Goal: Task Accomplishment & Management: Manage account settings

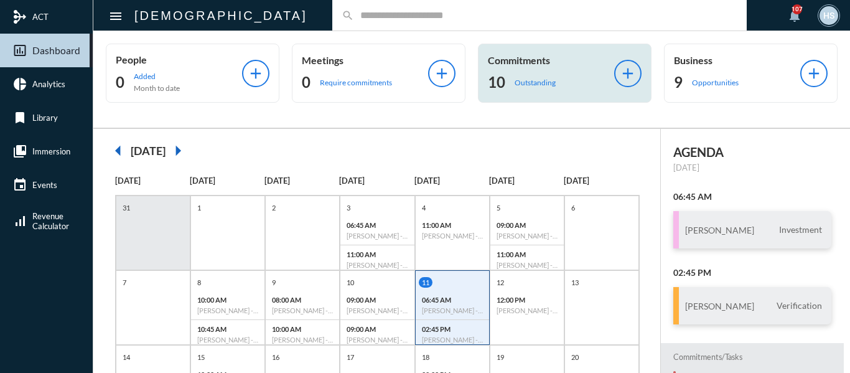
click at [529, 81] on p "Outstanding" at bounding box center [534, 82] width 41 height 9
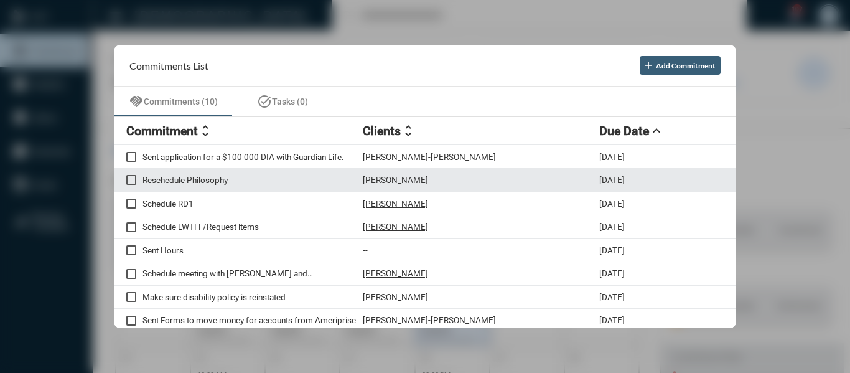
click at [222, 182] on p "Reschedule Philosophy" at bounding box center [252, 180] width 220 height 10
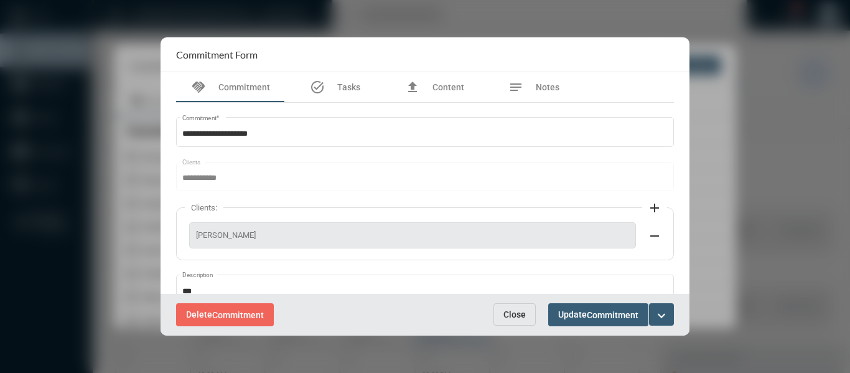
click at [517, 312] on span "Close" at bounding box center [514, 314] width 22 height 10
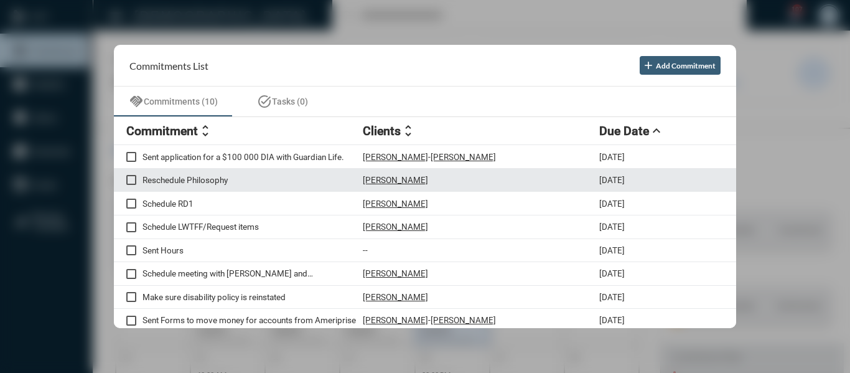
click at [401, 180] on p "Simona Vigh" at bounding box center [395, 180] width 65 height 10
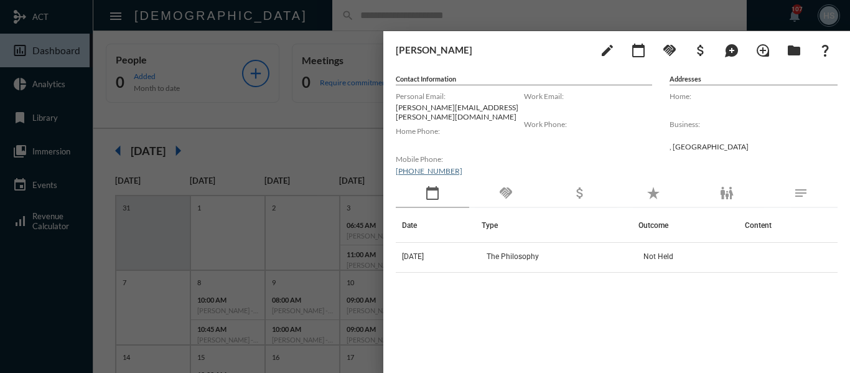
click at [317, 134] on div at bounding box center [425, 186] width 850 height 373
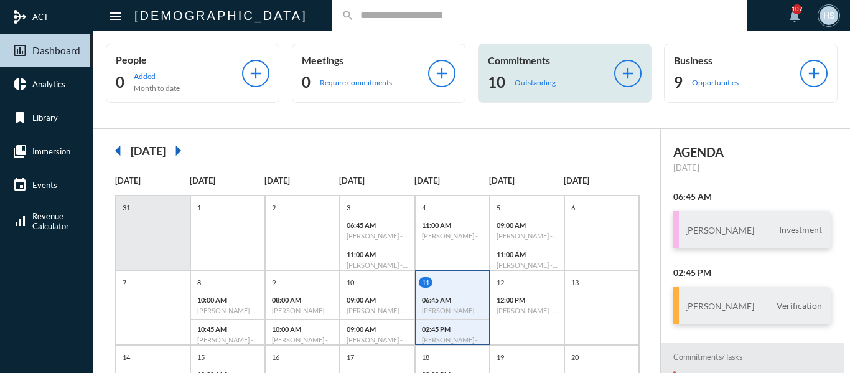
click at [530, 80] on p "Outstanding" at bounding box center [534, 82] width 41 height 9
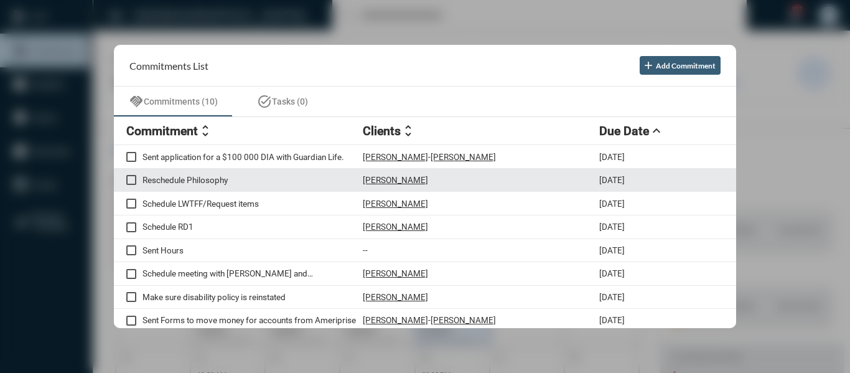
click at [192, 177] on p "Reschedule Philosophy" at bounding box center [252, 180] width 220 height 10
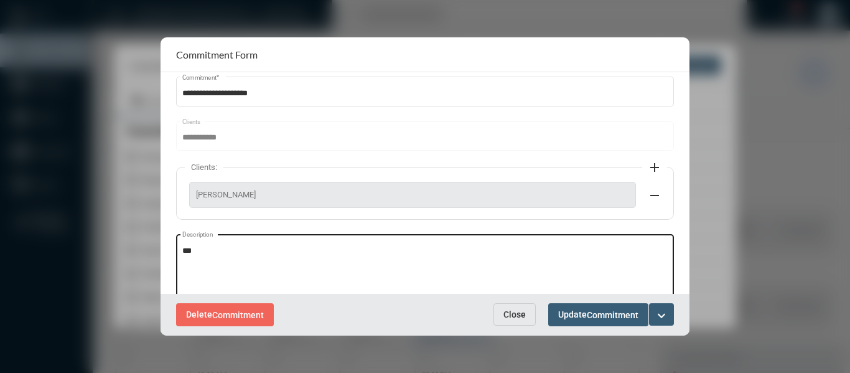
scroll to position [62, 0]
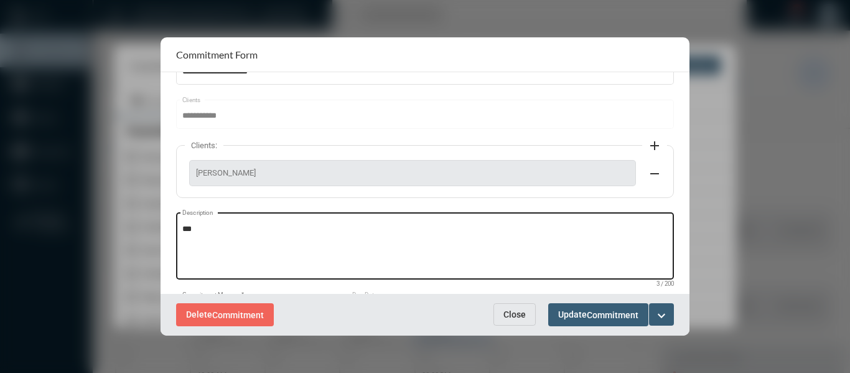
click at [226, 232] on textarea "***" at bounding box center [425, 247] width 486 height 49
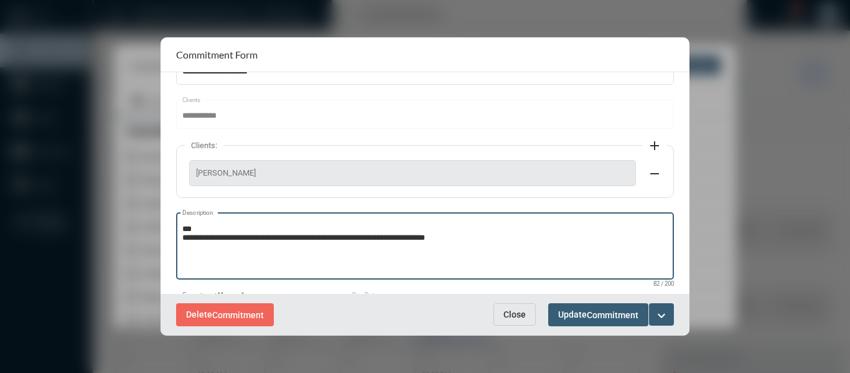
type textarea "**********"
click at [664, 309] on mat-icon "expand_more" at bounding box center [661, 315] width 15 height 15
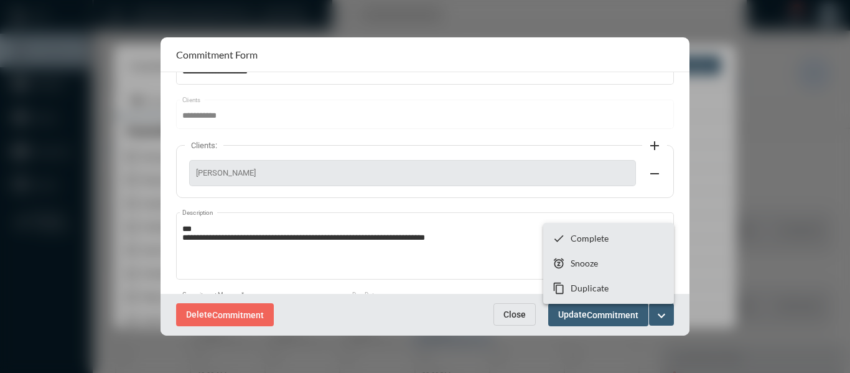
click at [519, 323] on div at bounding box center [425, 186] width 850 height 373
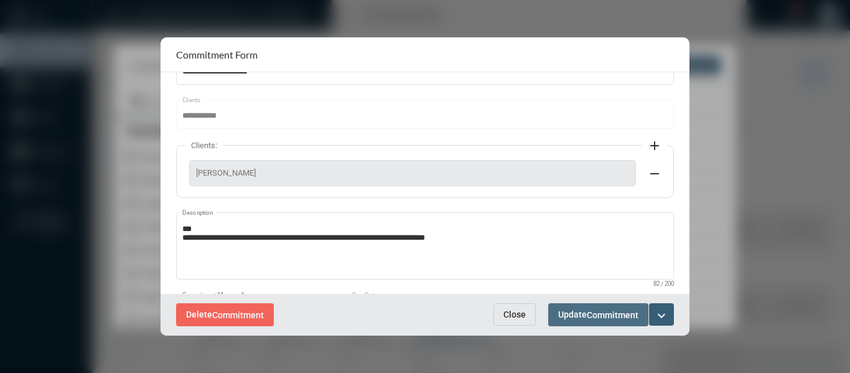
click at [591, 318] on span "Commitment" at bounding box center [613, 315] width 52 height 10
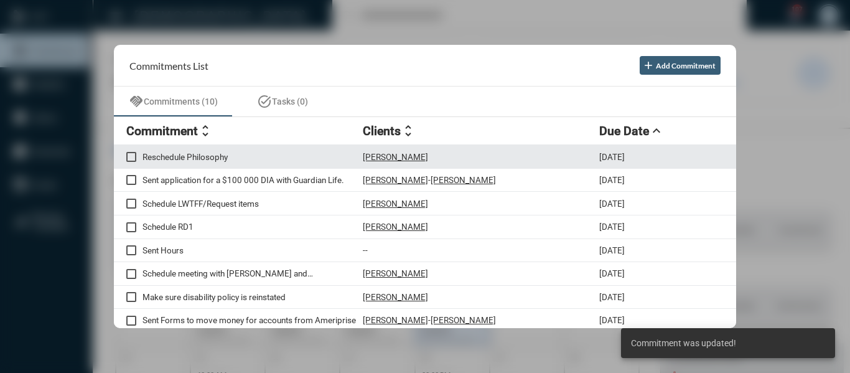
click at [379, 154] on p "Simona Vigh" at bounding box center [395, 157] width 65 height 10
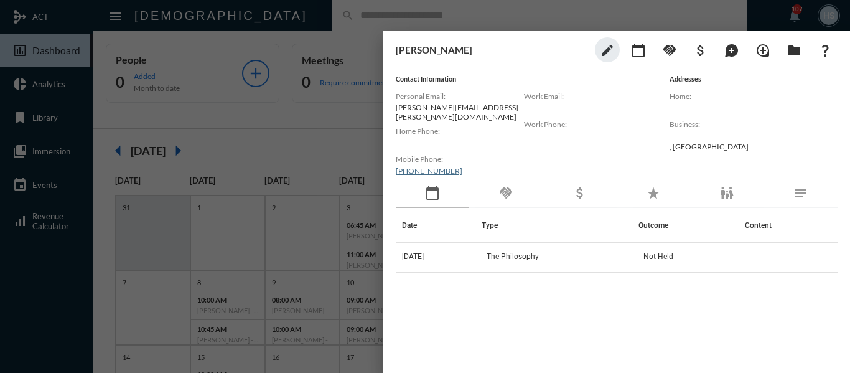
click at [327, 149] on div at bounding box center [425, 186] width 850 height 373
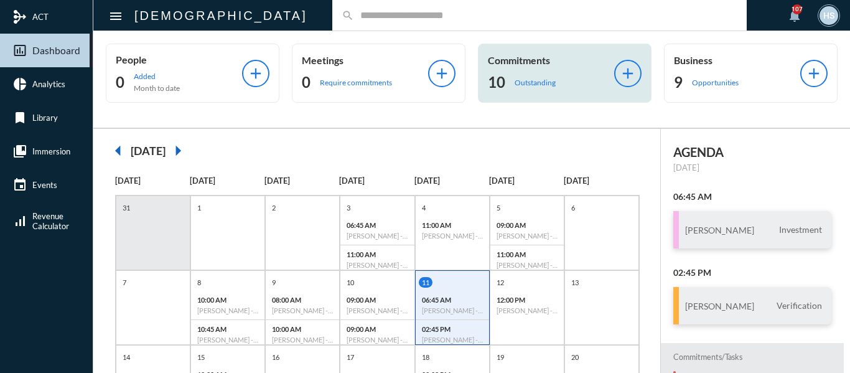
click at [517, 85] on p "Outstanding" at bounding box center [534, 82] width 41 height 9
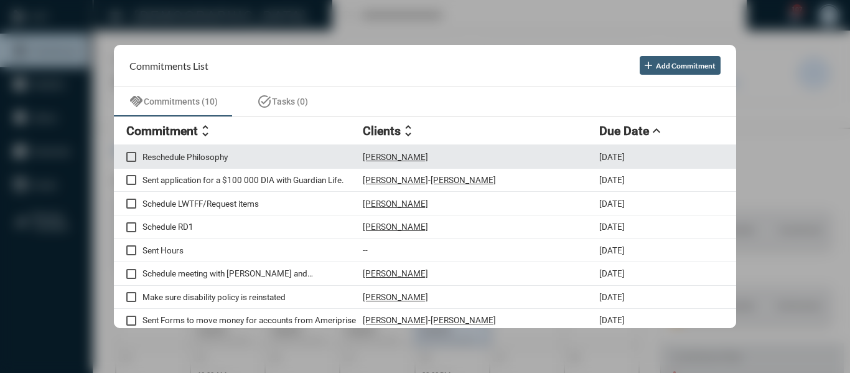
click at [217, 156] on p "Reschedule Philosophy" at bounding box center [252, 157] width 220 height 10
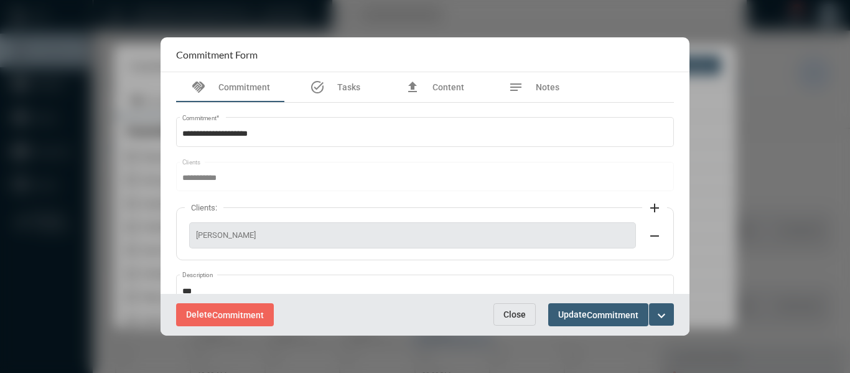
click at [662, 310] on mat-icon "expand_more" at bounding box center [661, 315] width 15 height 15
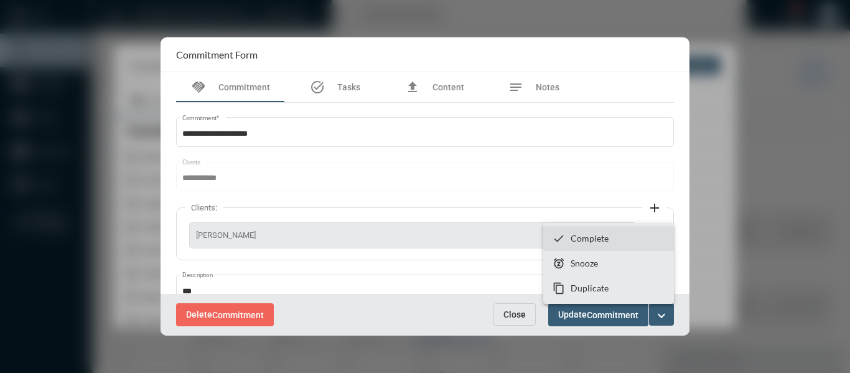
click at [589, 235] on p "Complete" at bounding box center [589, 238] width 38 height 11
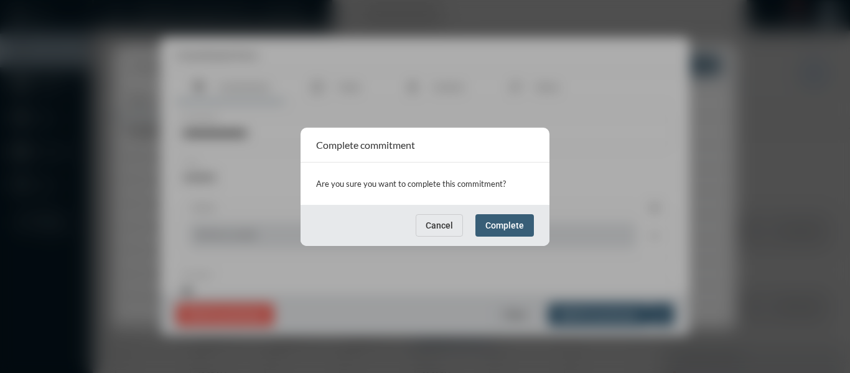
click at [437, 230] on span "Cancel" at bounding box center [439, 225] width 27 height 10
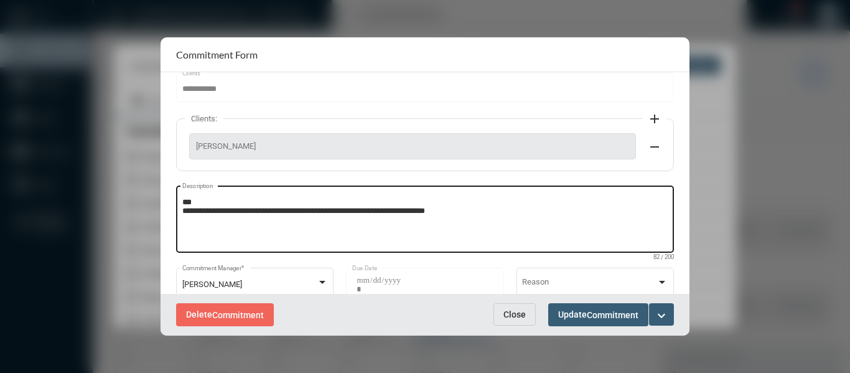
scroll to position [174, 0]
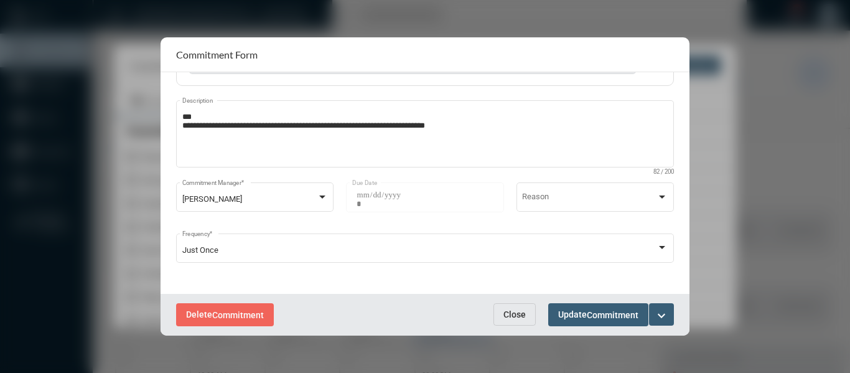
click at [661, 312] on mat-icon "expand_more" at bounding box center [661, 315] width 15 height 15
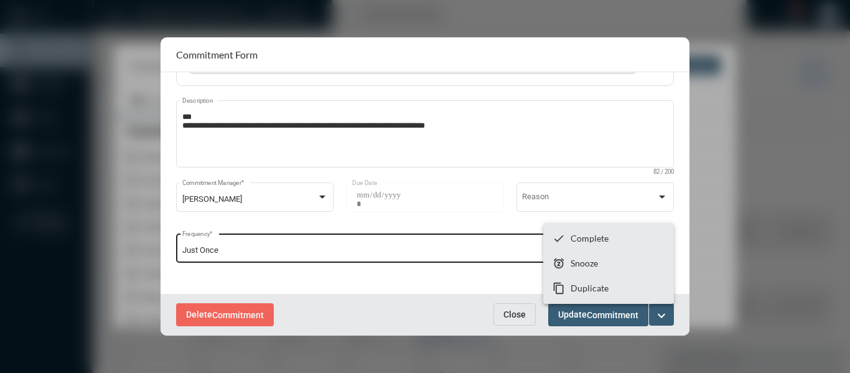
drag, startPoint x: 380, startPoint y: 281, endPoint x: 381, endPoint y: 260, distance: 20.5
click at [380, 280] on div at bounding box center [425, 186] width 850 height 373
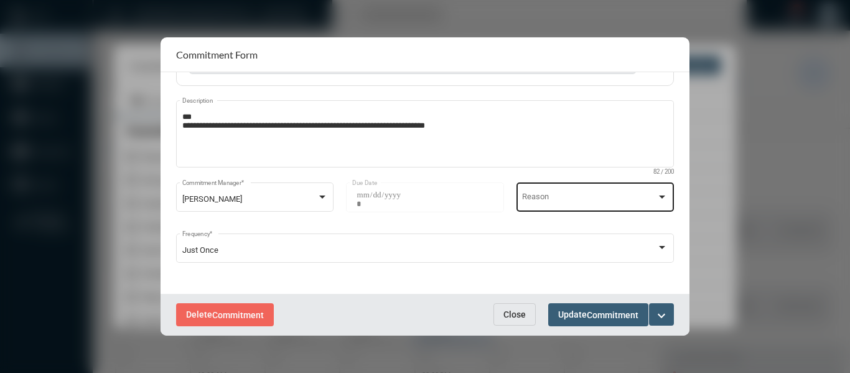
click at [659, 195] on div at bounding box center [662, 196] width 6 height 3
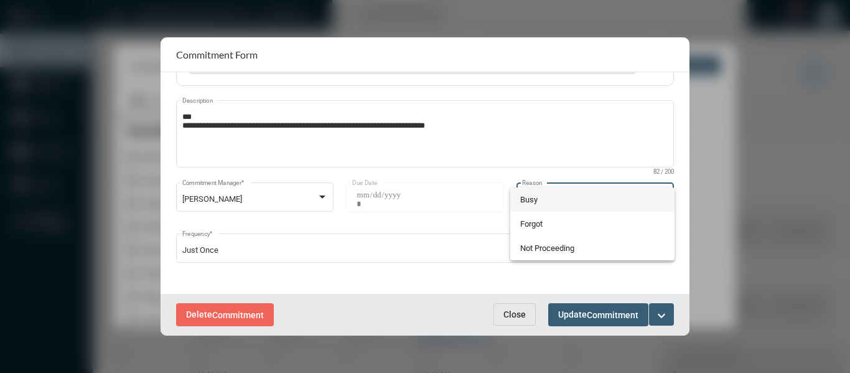
click at [523, 201] on span "Busy" at bounding box center [592, 199] width 144 height 24
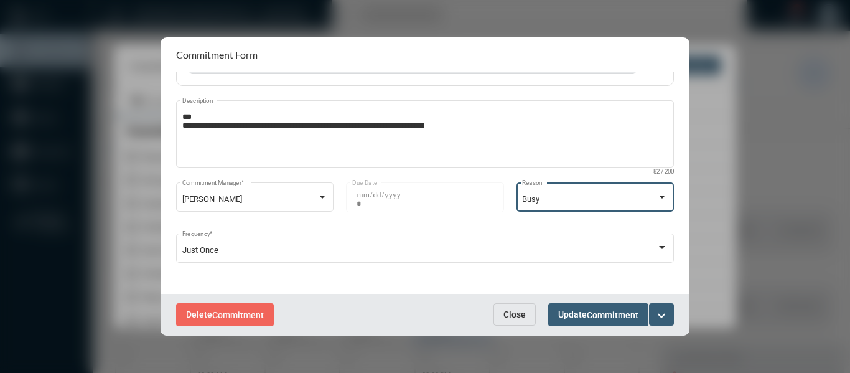
click at [590, 315] on span "Commitment" at bounding box center [613, 315] width 52 height 10
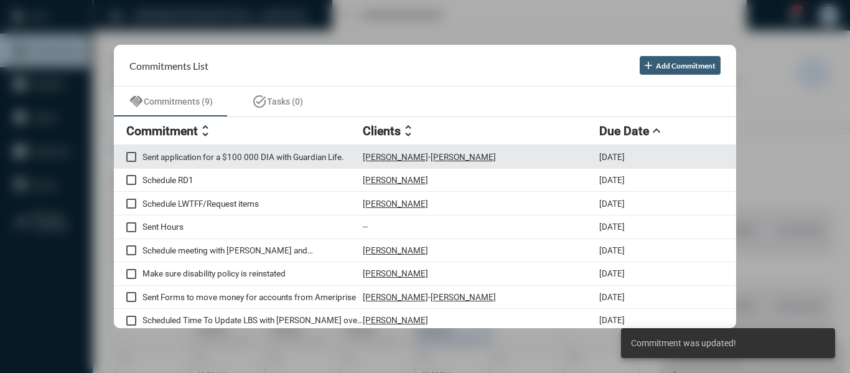
click at [242, 157] on p "Sent application for a $100 000 DIA with Guardian Life." at bounding box center [252, 157] width 220 height 10
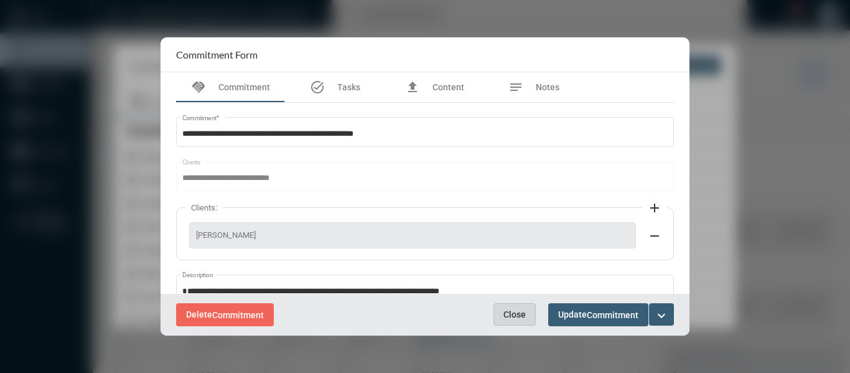
click at [510, 310] on span "Close" at bounding box center [514, 314] width 22 height 10
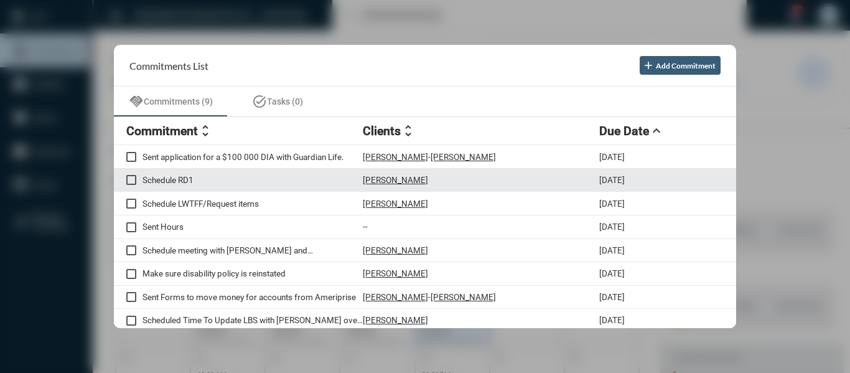
click at [169, 177] on p "Schedule RD1" at bounding box center [252, 180] width 220 height 10
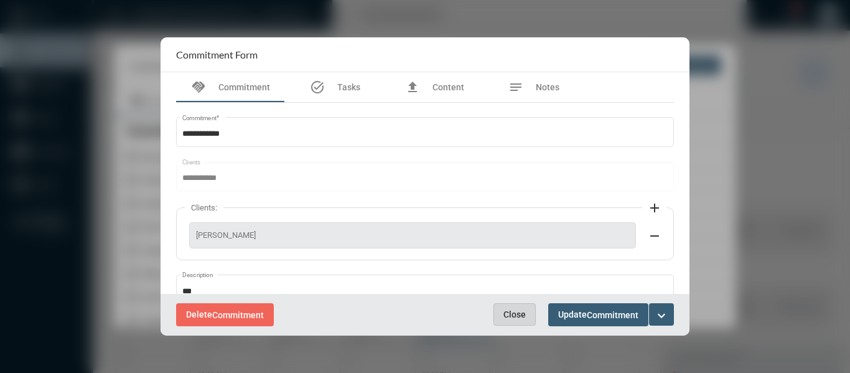
click at [513, 313] on span "Close" at bounding box center [514, 314] width 22 height 10
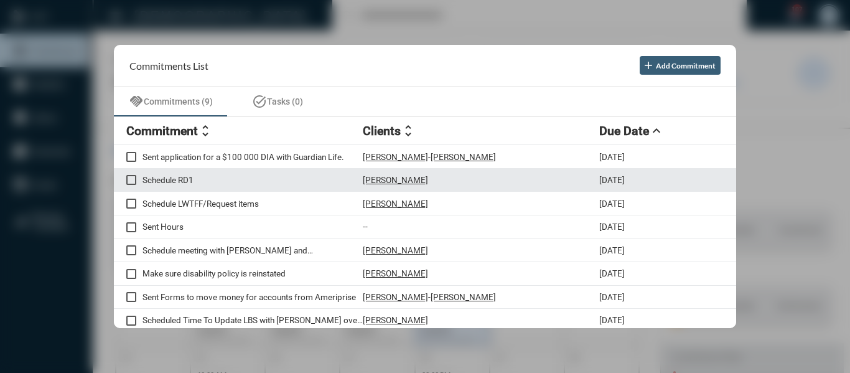
click at [177, 181] on p "Schedule RD1" at bounding box center [252, 180] width 220 height 10
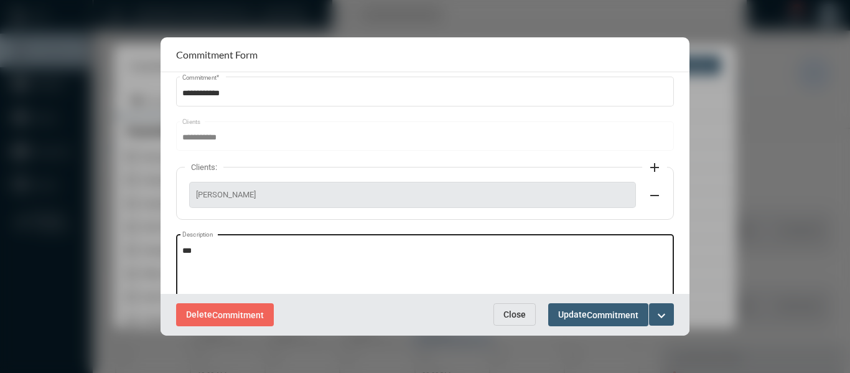
scroll to position [62, 0]
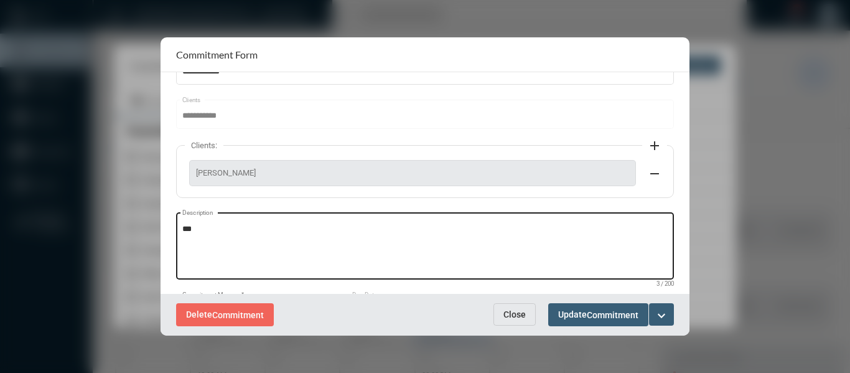
click at [218, 226] on textarea "***" at bounding box center [425, 247] width 486 height 49
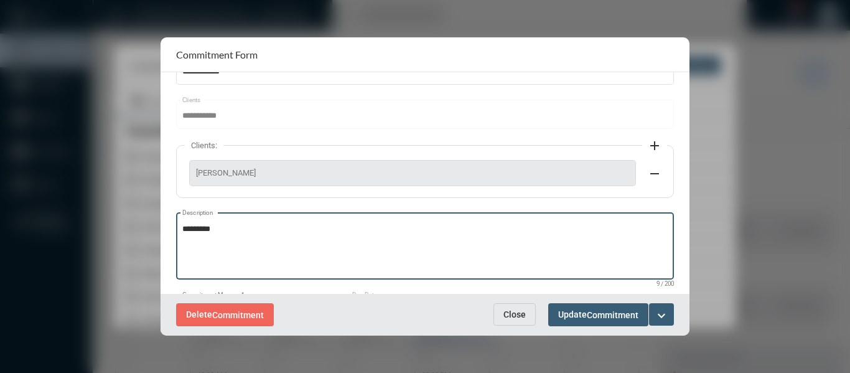
type textarea "*********"
click at [664, 317] on mat-icon "expand_more" at bounding box center [661, 315] width 15 height 15
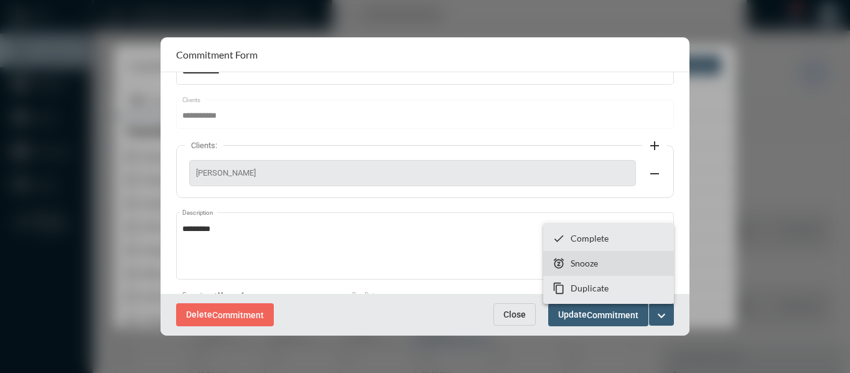
click at [588, 262] on p "Snooze" at bounding box center [583, 263] width 27 height 11
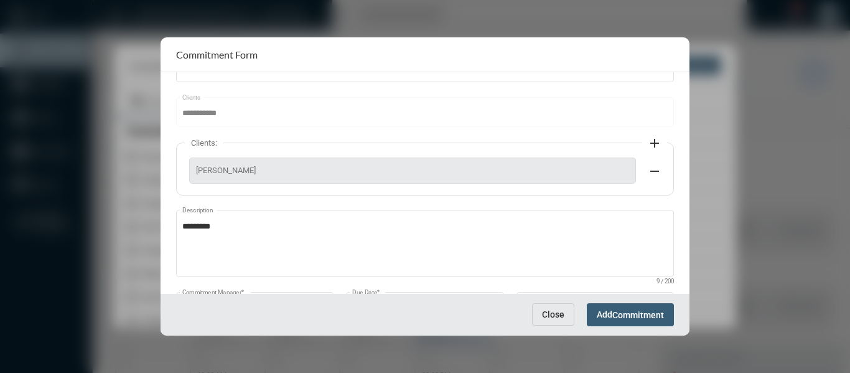
scroll to position [124, 0]
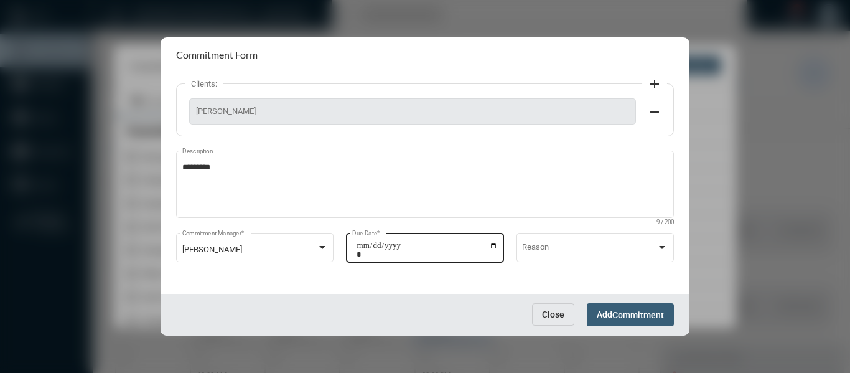
click at [495, 246] on input "**********" at bounding box center [426, 249] width 141 height 17
type input "**********"
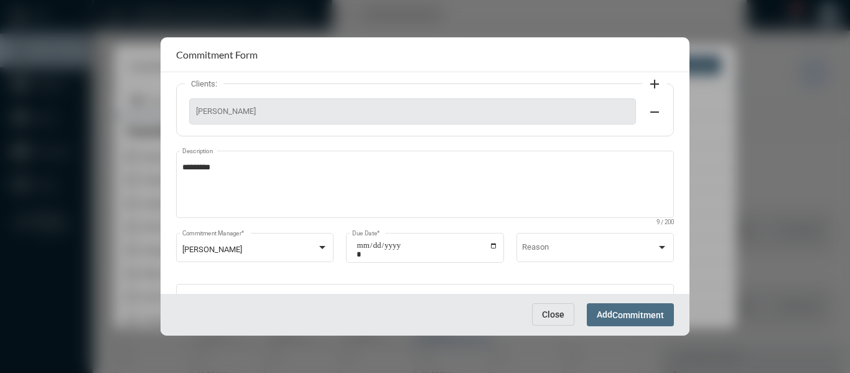
click at [640, 313] on span "Commitment" at bounding box center [638, 315] width 52 height 10
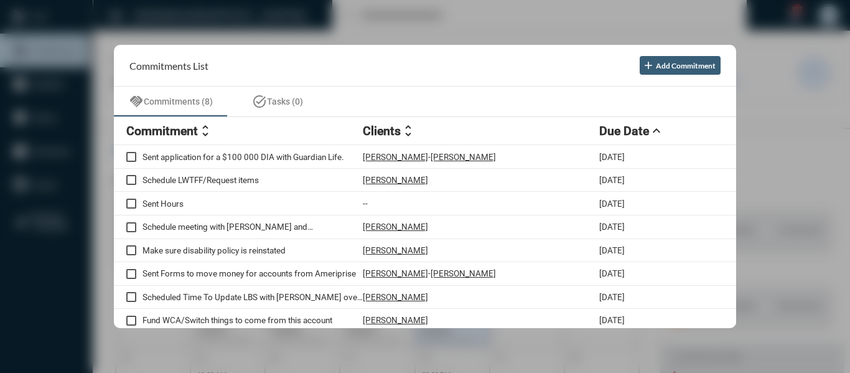
click at [370, 23] on div at bounding box center [425, 186] width 850 height 373
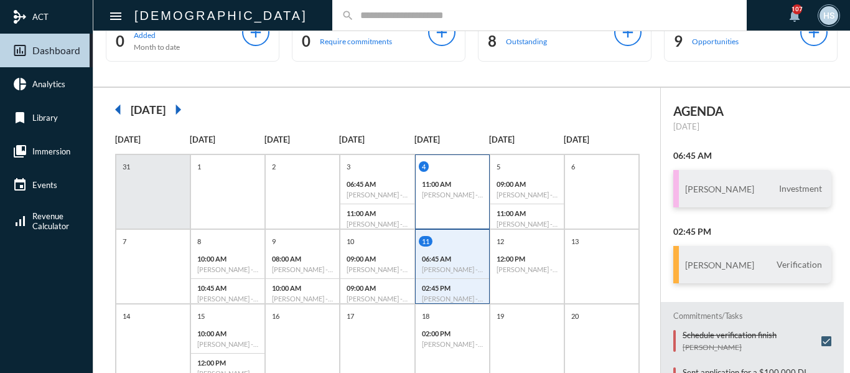
scroll to position [62, 0]
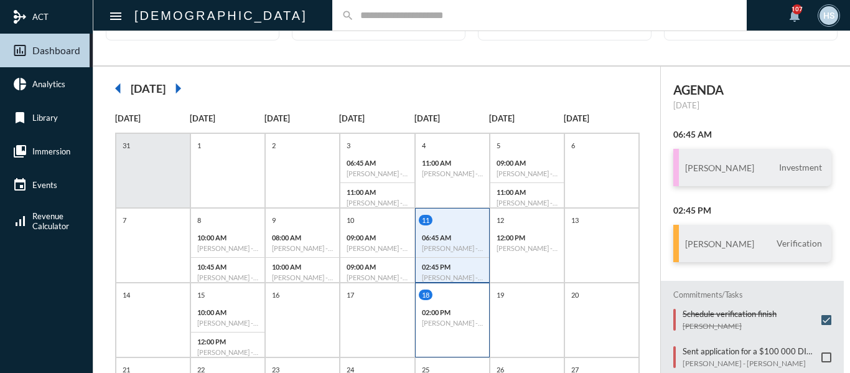
click at [448, 351] on div "18 02:00 PM Tamara L Greene - Review" at bounding box center [452, 319] width 75 height 75
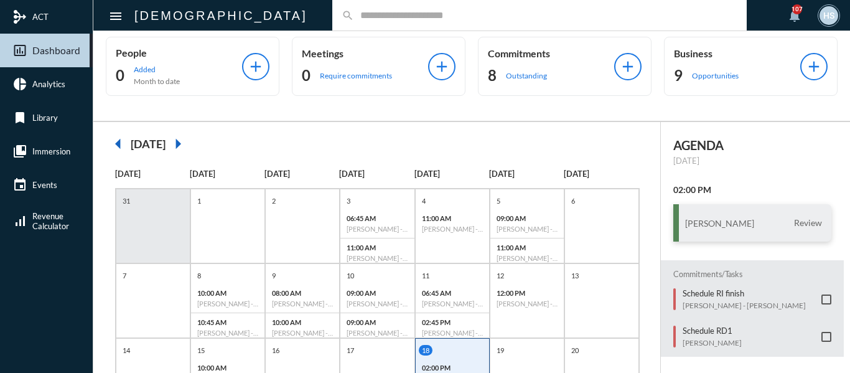
scroll to position [0, 0]
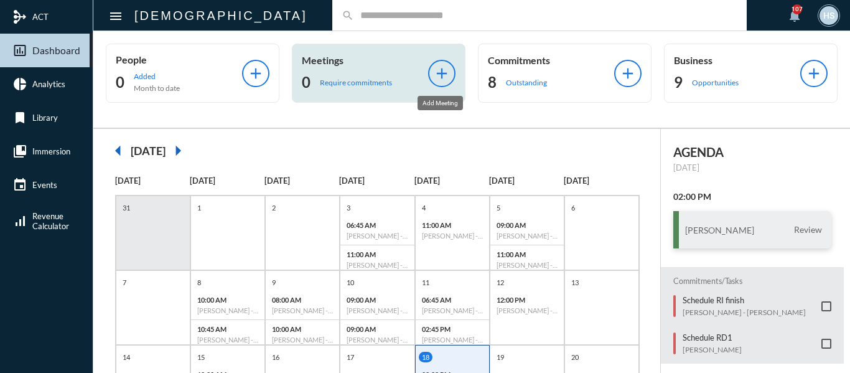
click at [440, 75] on mat-icon "add" at bounding box center [441, 73] width 17 height 17
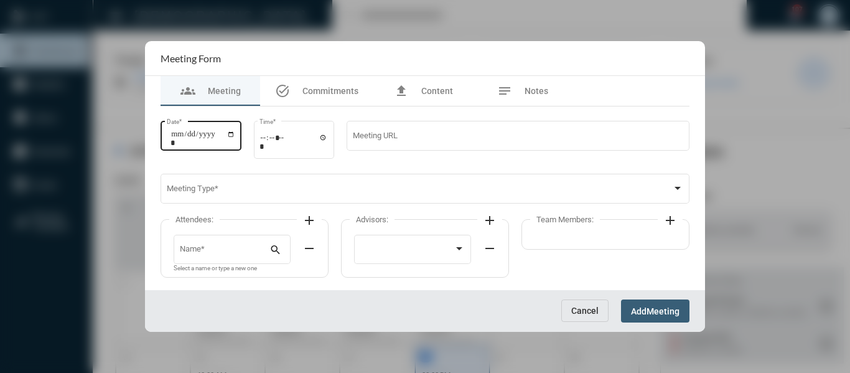
click at [235, 132] on input "Date *" at bounding box center [202, 137] width 65 height 17
type input "**********"
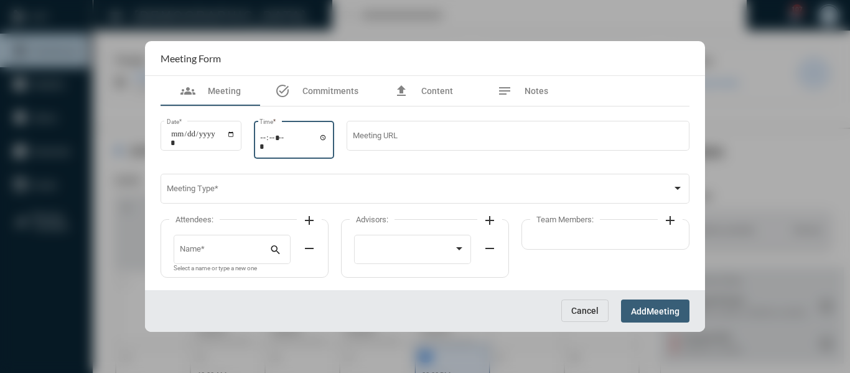
click at [327, 137] on input "Time *" at bounding box center [293, 142] width 68 height 18
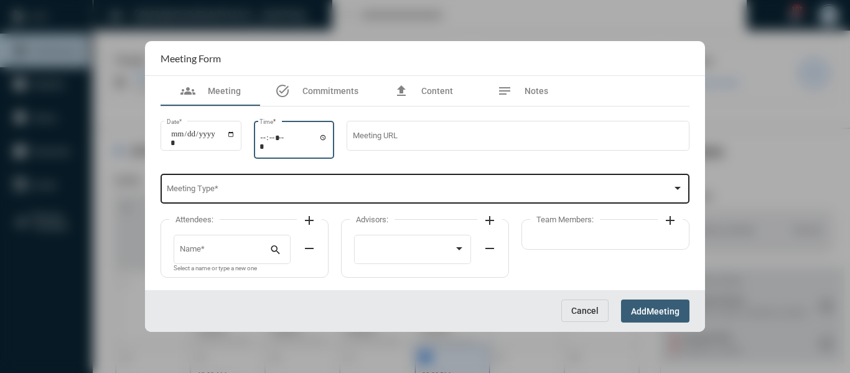
type input "*****"
click at [454, 193] on span at bounding box center [420, 190] width 506 height 9
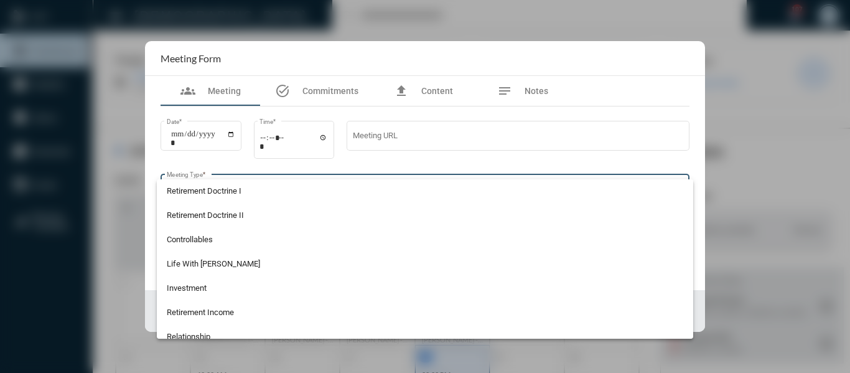
scroll to position [187, 0]
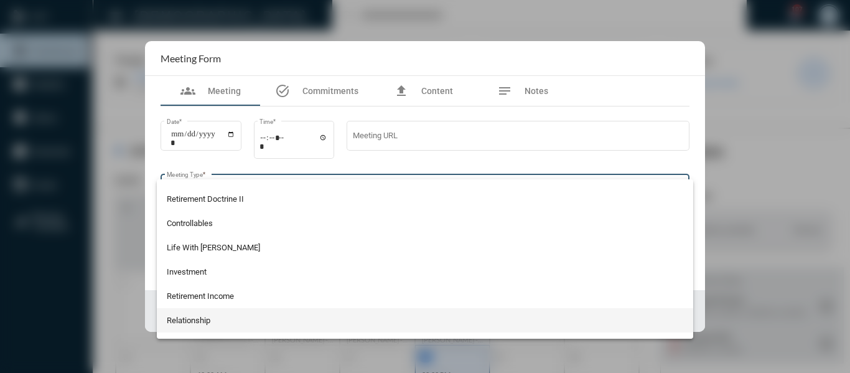
click at [183, 319] on span "Relationship" at bounding box center [425, 320] width 517 height 24
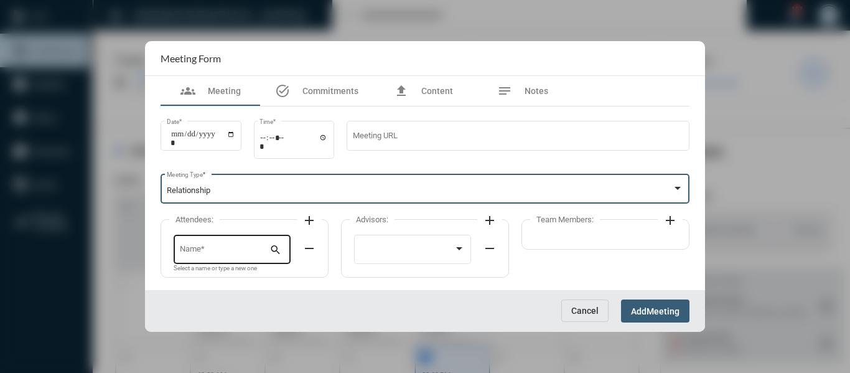
click at [246, 247] on input "Name *" at bounding box center [225, 250] width 90 height 9
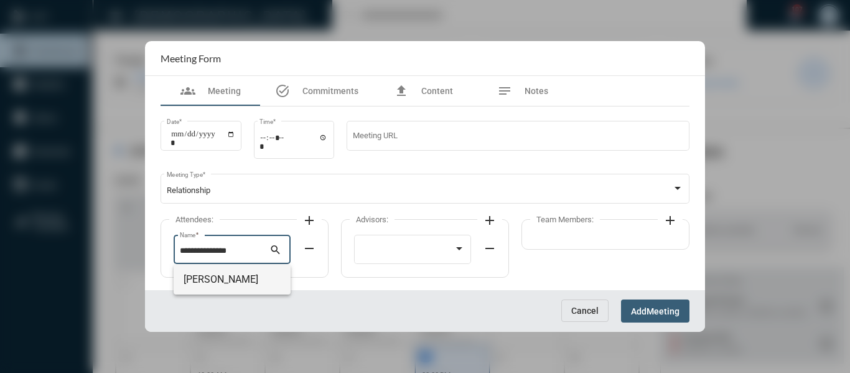
click at [238, 279] on span "Kristin Scherer++" at bounding box center [232, 279] width 97 height 30
type input "**********"
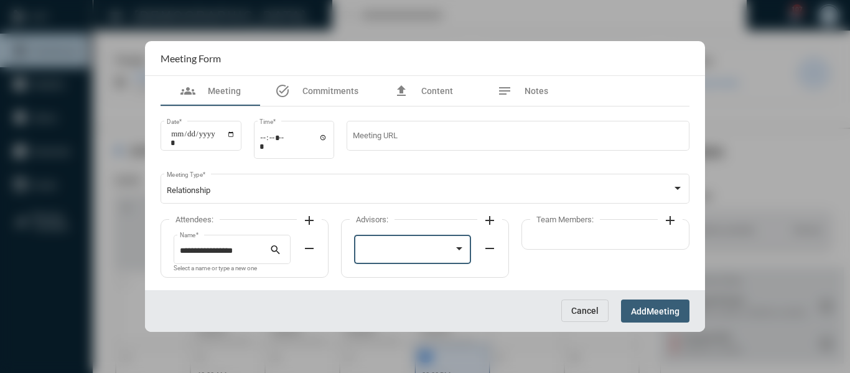
click at [409, 249] on div at bounding box center [407, 250] width 94 height 9
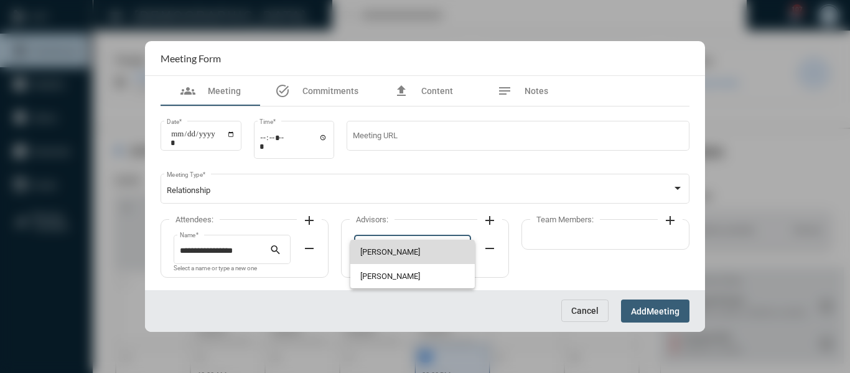
click at [385, 251] on span "Bryndon Skelton" at bounding box center [412, 252] width 105 height 24
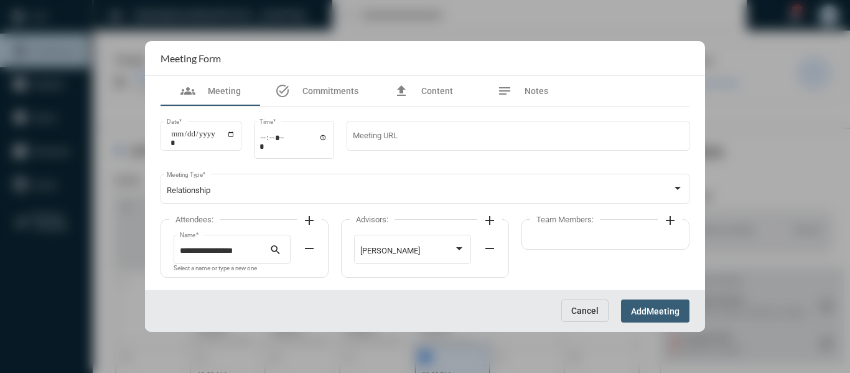
click at [673, 218] on mat-icon "add" at bounding box center [670, 220] width 15 height 15
click at [628, 241] on div at bounding box center [593, 248] width 105 height 32
click at [576, 248] on span "Holly Skelton" at bounding box center [593, 252] width 105 height 24
click at [652, 303] on button "Add Meeting" at bounding box center [655, 310] width 68 height 23
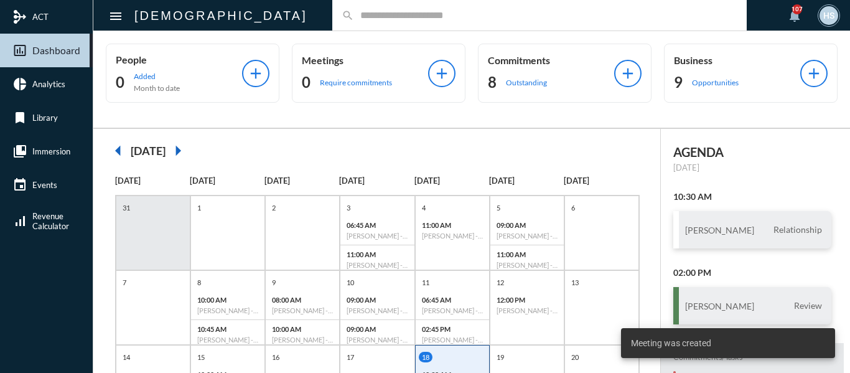
drag, startPoint x: 588, startPoint y: 132, endPoint x: 201, endPoint y: -68, distance: 435.7
click at [201, 0] on html "mediation ACT insert_chart_outlined Dashboard pie_chart Analytics bookmark Libr…" at bounding box center [425, 186] width 850 height 373
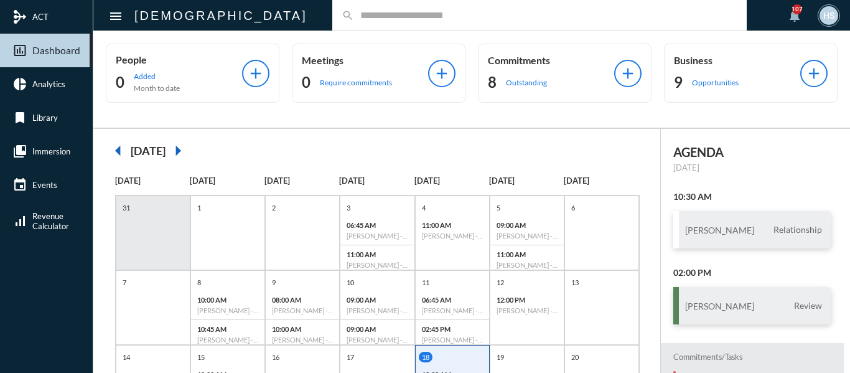
click at [438, 142] on div "arrow_left September 2025 arrow_right" at bounding box center [377, 150] width 542 height 25
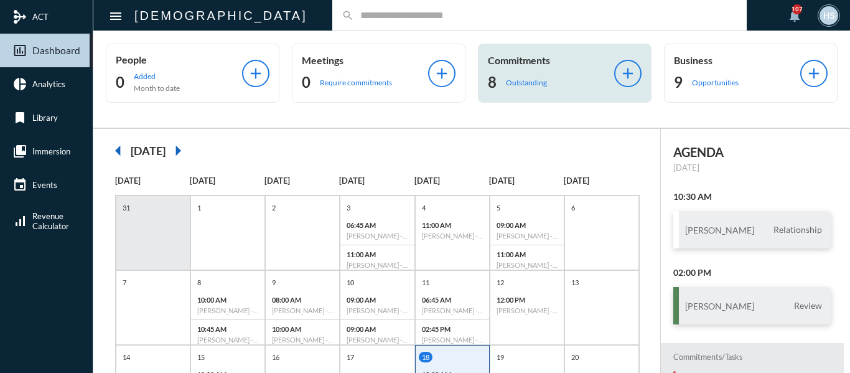
click at [528, 80] on p "Outstanding" at bounding box center [526, 82] width 41 height 9
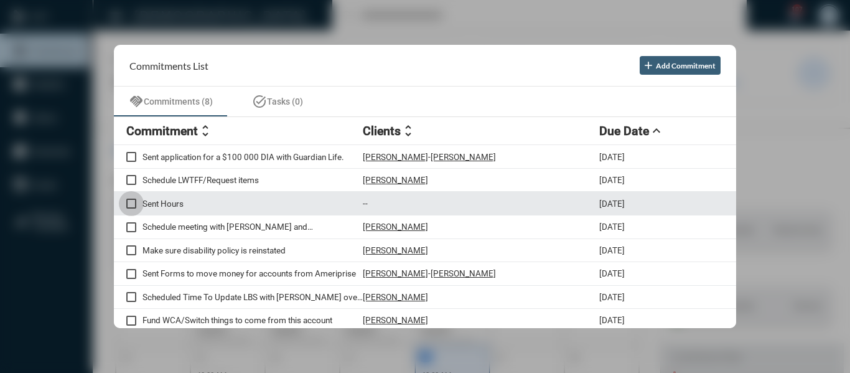
click at [128, 205] on span at bounding box center [131, 203] width 10 height 10
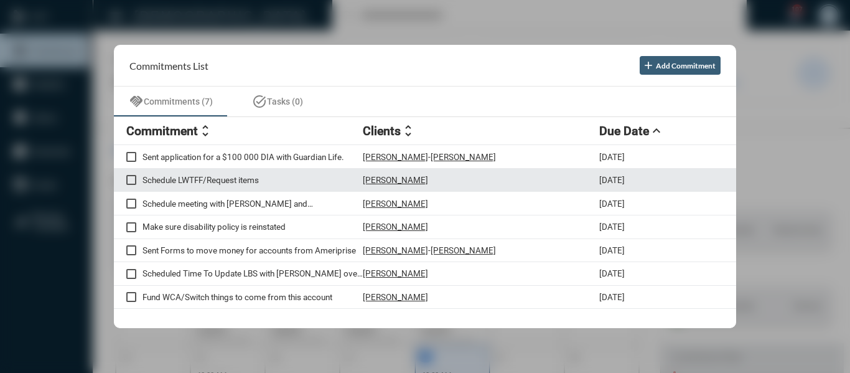
click at [249, 179] on p "Schedule LWTFF/Request items" at bounding box center [252, 180] width 220 height 10
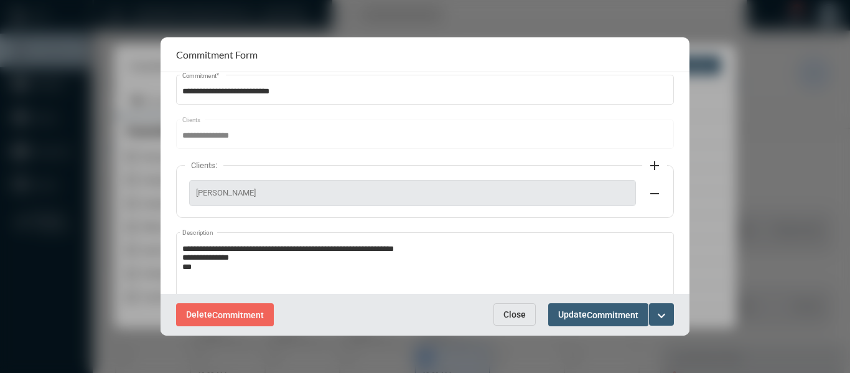
scroll to position [62, 0]
